Goal: Task Accomplishment & Management: Manage account settings

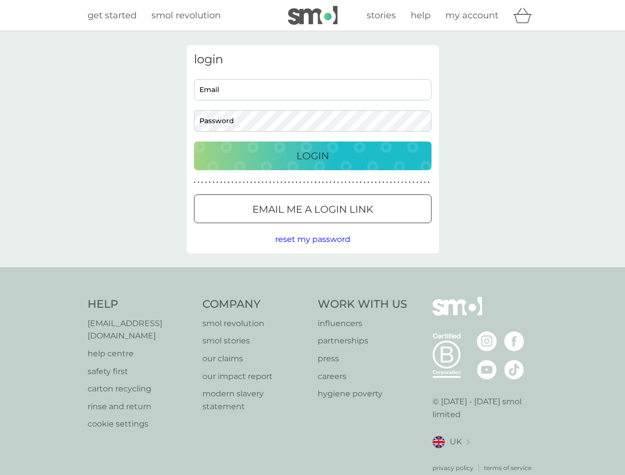
click at [526, 15] on icon "basket" at bounding box center [523, 15] width 19 height 15
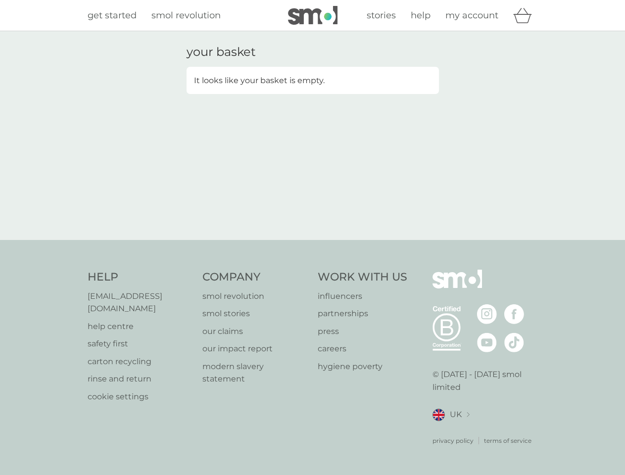
click at [313, 209] on div "your basket It looks like your basket is empty." at bounding box center [312, 135] width 267 height 181
click at [312, 240] on div "your basket It looks like your basket is empty." at bounding box center [312, 135] width 625 height 209
click at [451, 430] on div "privacy policy terms of service" at bounding box center [485, 433] width 105 height 24
